Goal: Check status: Check status

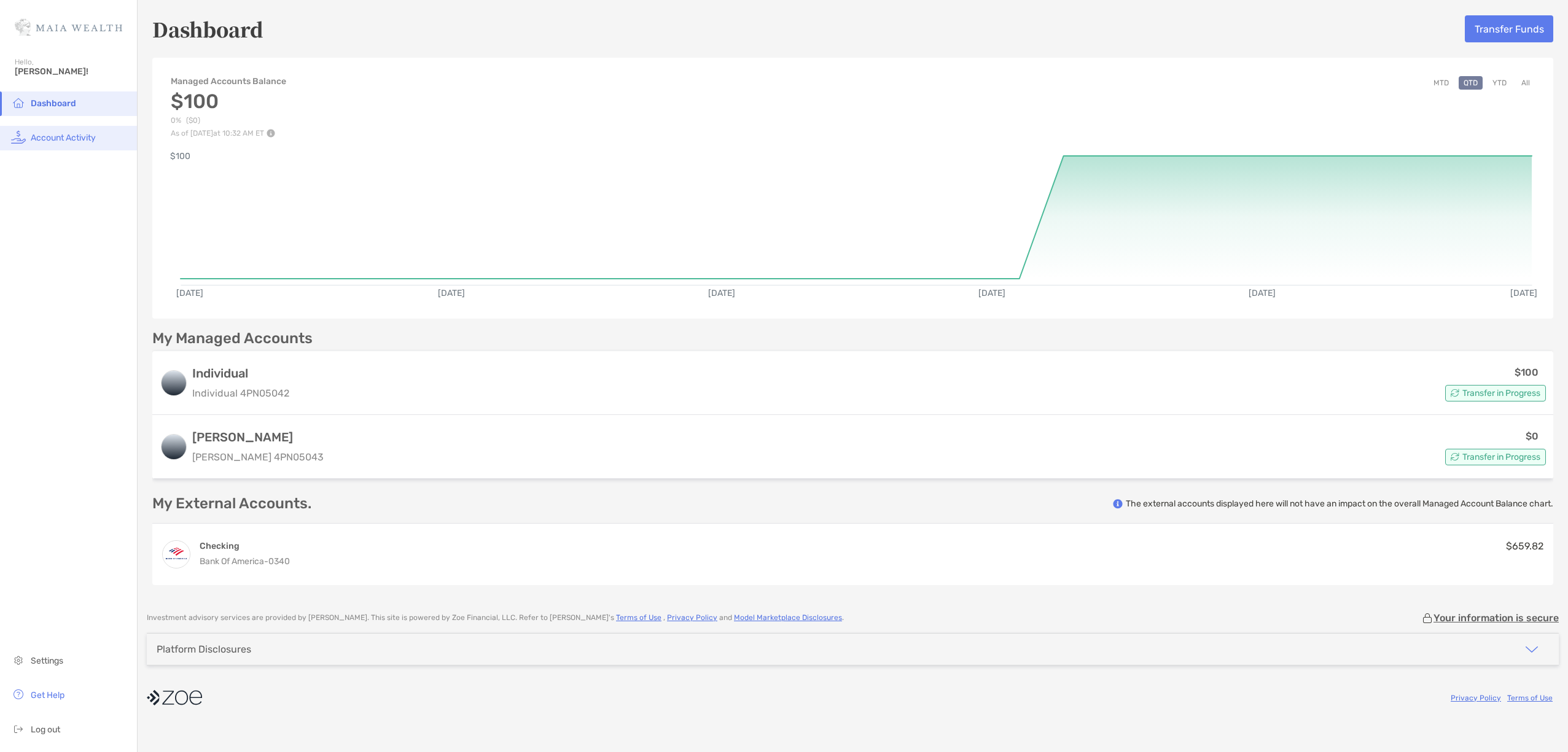
click at [88, 139] on span "Account Activity" at bounding box center [63, 138] width 65 height 10
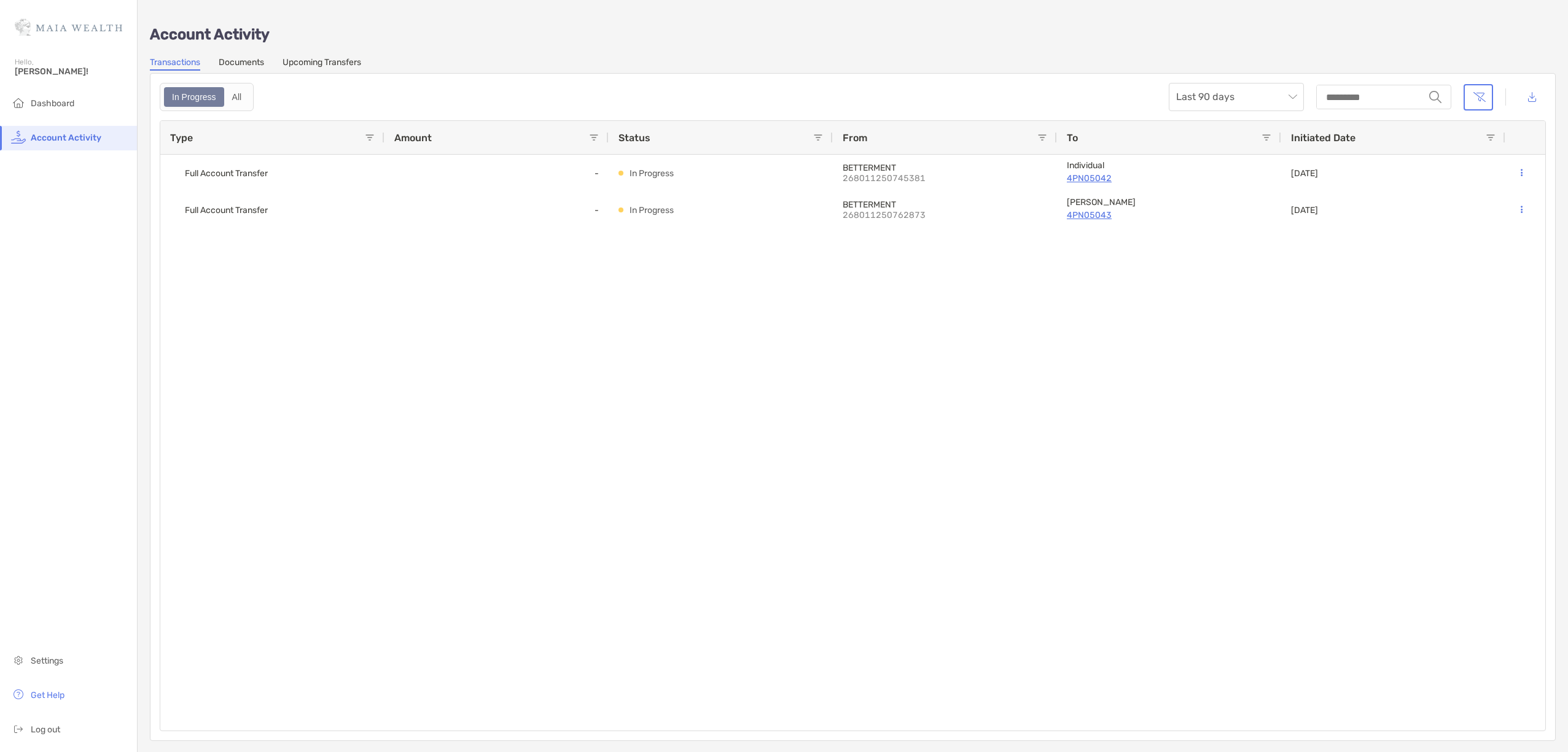
click at [354, 67] on link "Upcoming Transfers" at bounding box center [321, 64] width 79 height 14
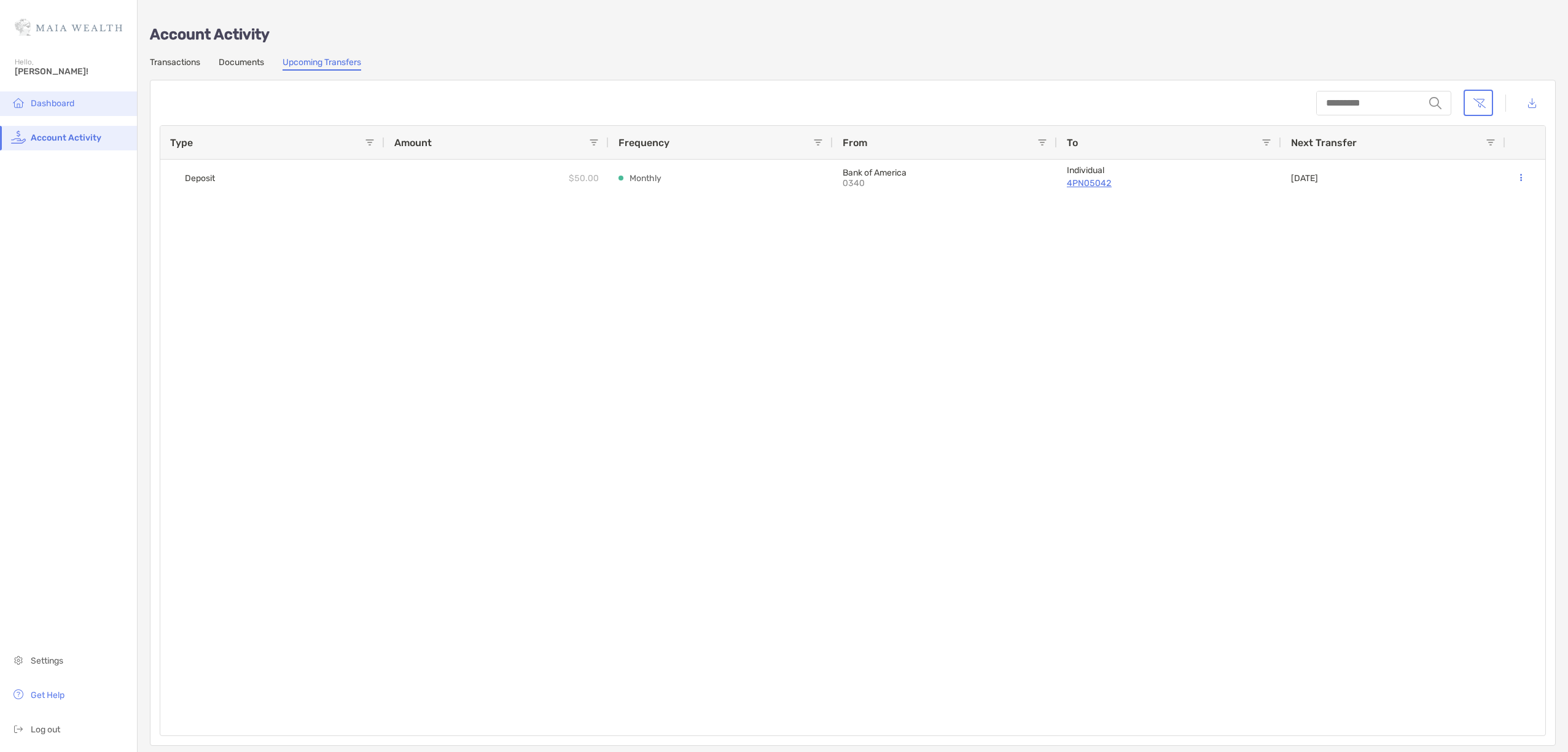
click at [58, 99] on span "Dashboard" at bounding box center [52, 103] width 43 height 10
